Goal: Transaction & Acquisition: Book appointment/travel/reservation

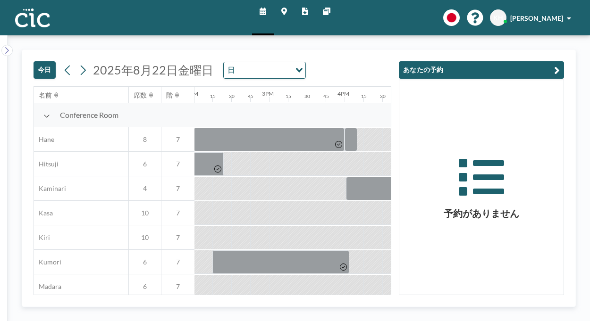
scroll to position [0, 1058]
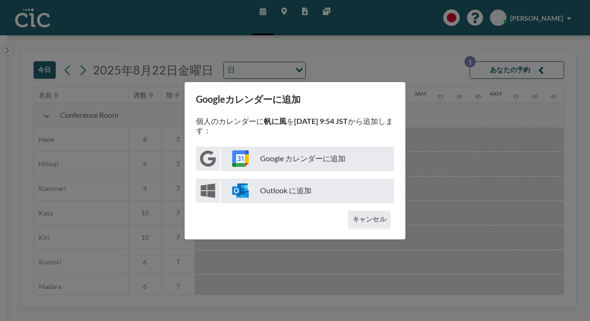
scroll to position [0, 583]
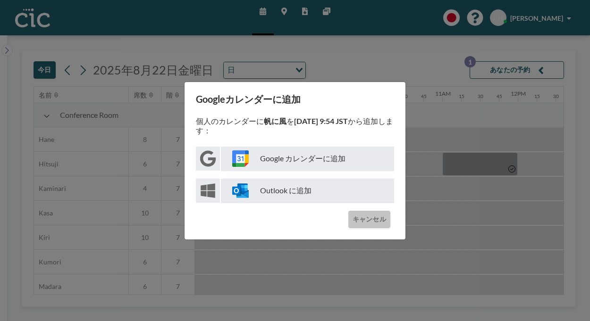
click at [349, 211] on button "キャンセル" at bounding box center [369, 219] width 42 height 17
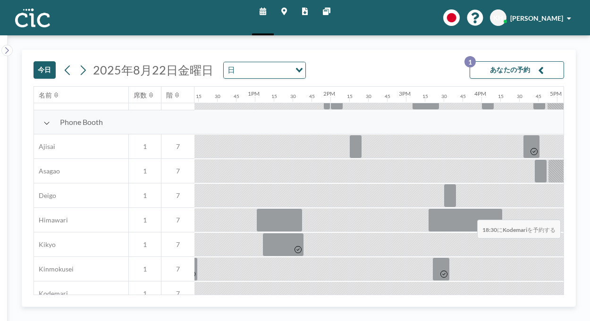
scroll to position [262, 922]
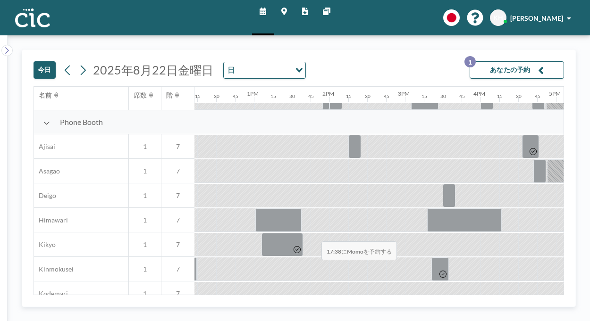
click at [319, 306] on div at bounding box center [178, 318] width 1812 height 25
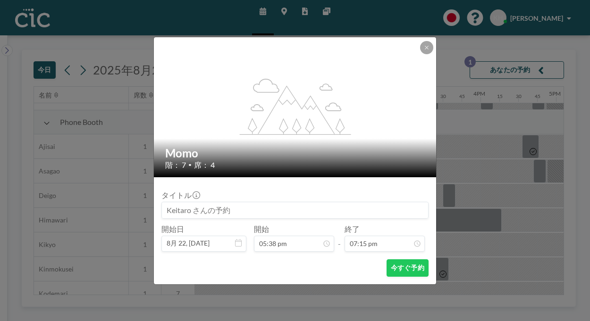
scroll to position [1160, 0]
click at [247, 206] on input at bounding box center [295, 210] width 266 height 16
type input "帆に風"
click at [387, 260] on button "今すぐ予約" at bounding box center [408, 268] width 42 height 17
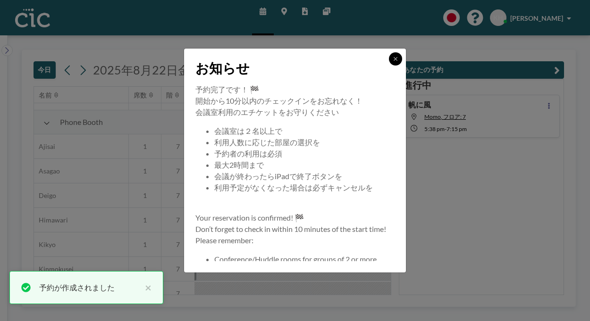
click at [393, 62] on icon at bounding box center [396, 59] width 6 height 6
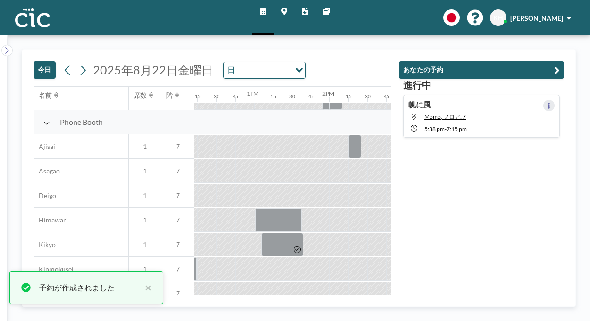
click at [553, 100] on button at bounding box center [548, 105] width 11 height 11
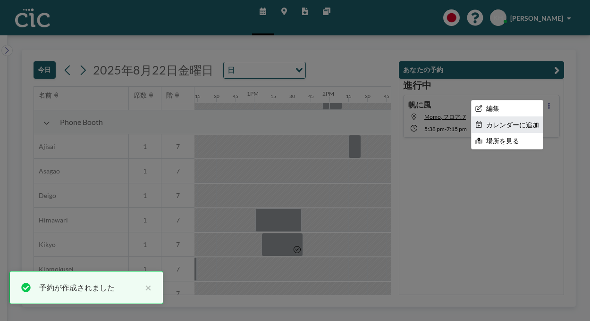
click at [531, 117] on li "カレンダーに追加" at bounding box center [507, 125] width 71 height 16
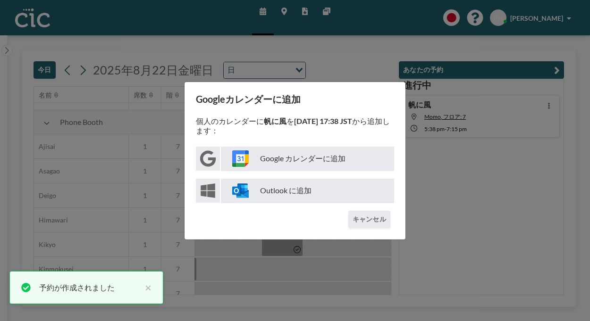
click at [278, 157] on p "Google カレンダーに追加" at bounding box center [307, 159] width 173 height 25
